Goal: Information Seeking & Learning: Learn about a topic

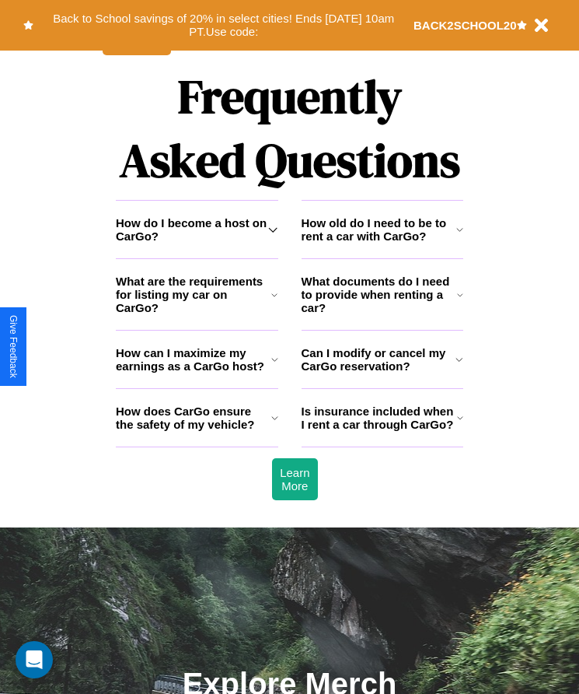
scroll to position [2028, 0]
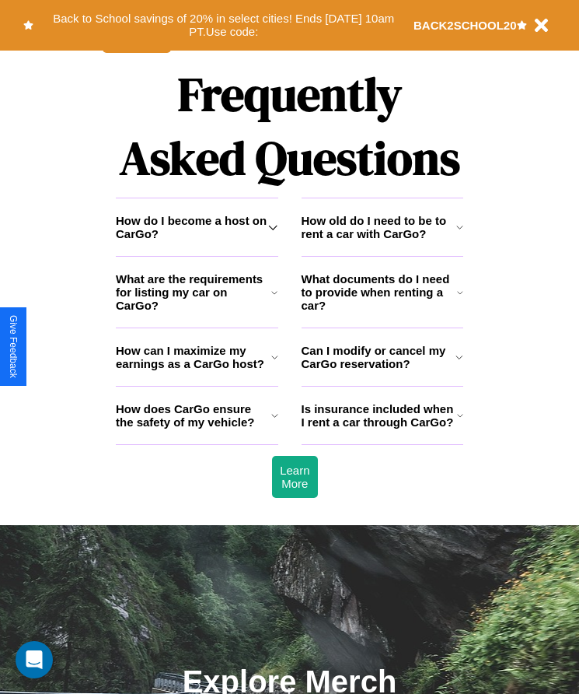
click at [382, 240] on h3 "How old do I need to be to rent a car with CarGo?" at bounding box center [379, 227] width 155 height 26
click at [382, 370] on h3 "Can I modify or cancel my CarGo reservation?" at bounding box center [379, 357] width 155 height 26
click at [197, 312] on h3 "What are the requirements for listing my car on CarGo?" at bounding box center [194, 292] width 156 height 40
click at [382, 312] on h3 "What documents do I need to provide when renting a car?" at bounding box center [380, 292] width 156 height 40
click at [273, 233] on icon at bounding box center [272, 227] width 9 height 12
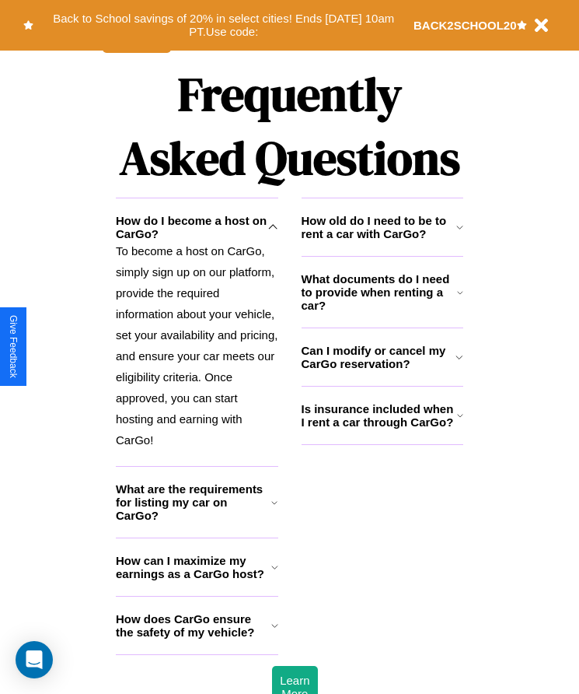
click at [460, 421] on icon at bounding box center [460, 415] width 6 height 12
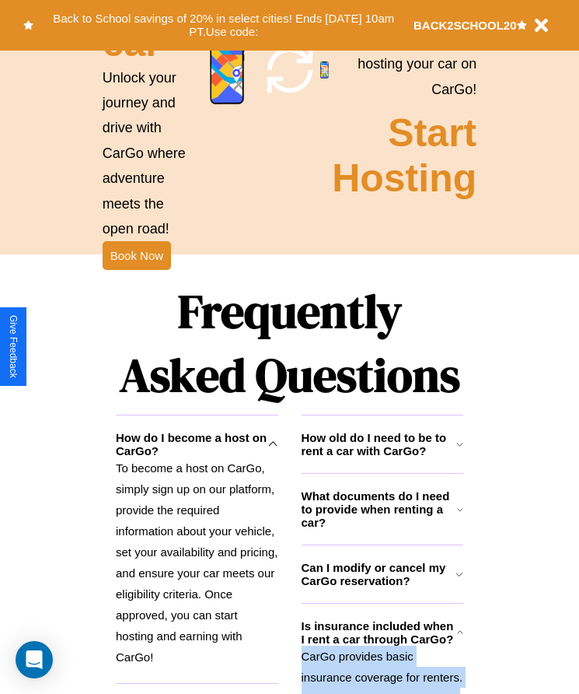
scroll to position [1785, 0]
